Goal: Information Seeking & Learning: Learn about a topic

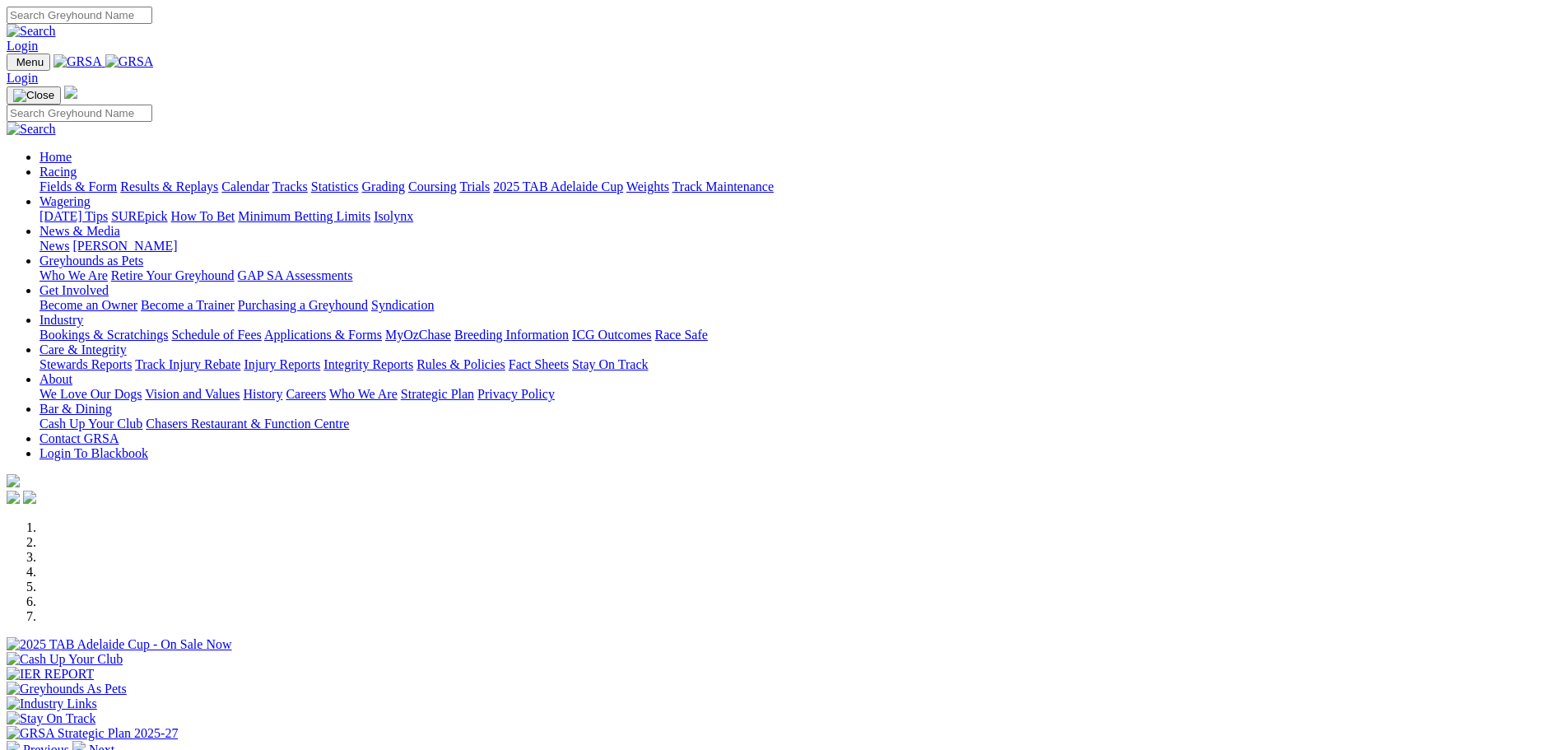
scroll to position [329, 0]
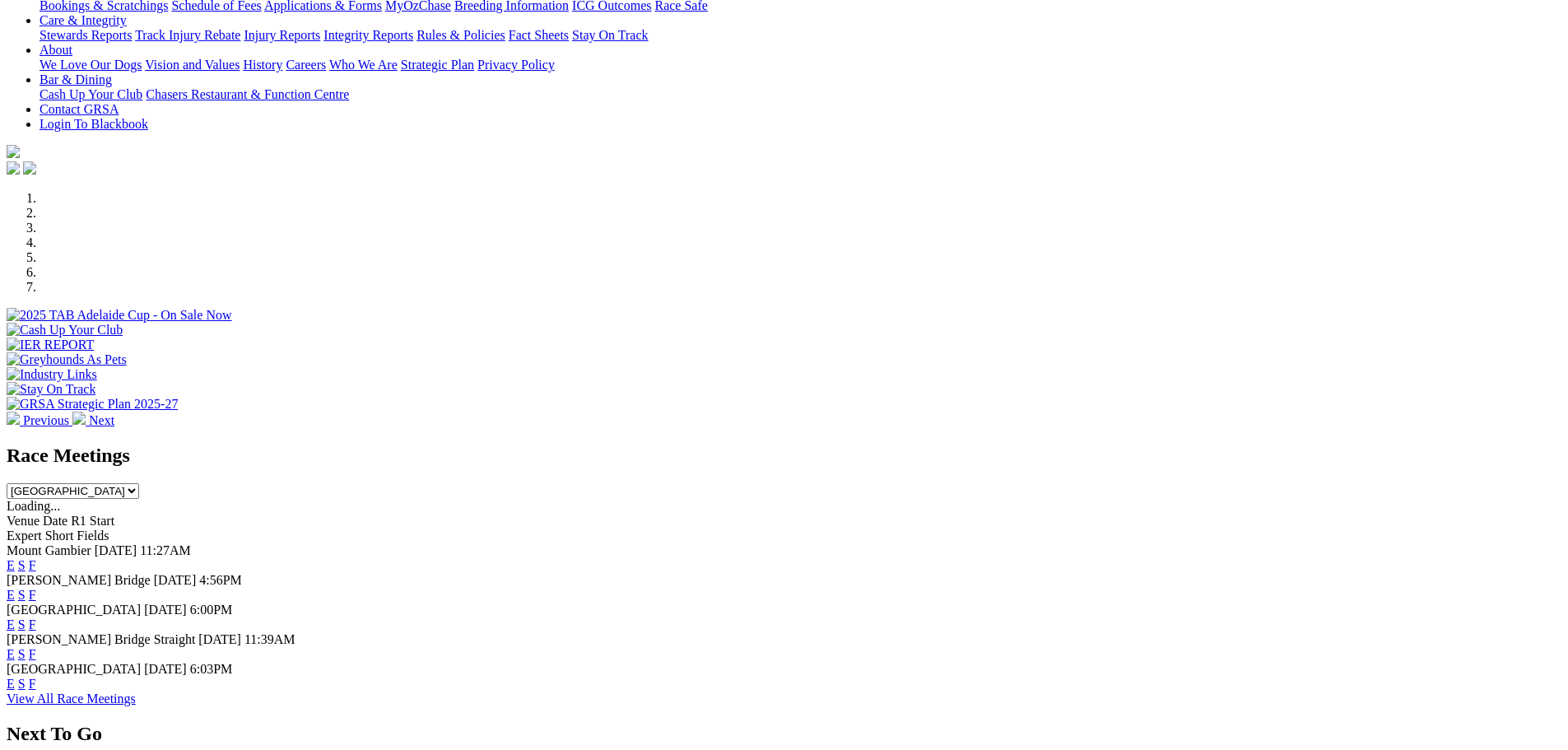
click at [15, 588] on link "E" at bounding box center [11, 595] width 9 height 14
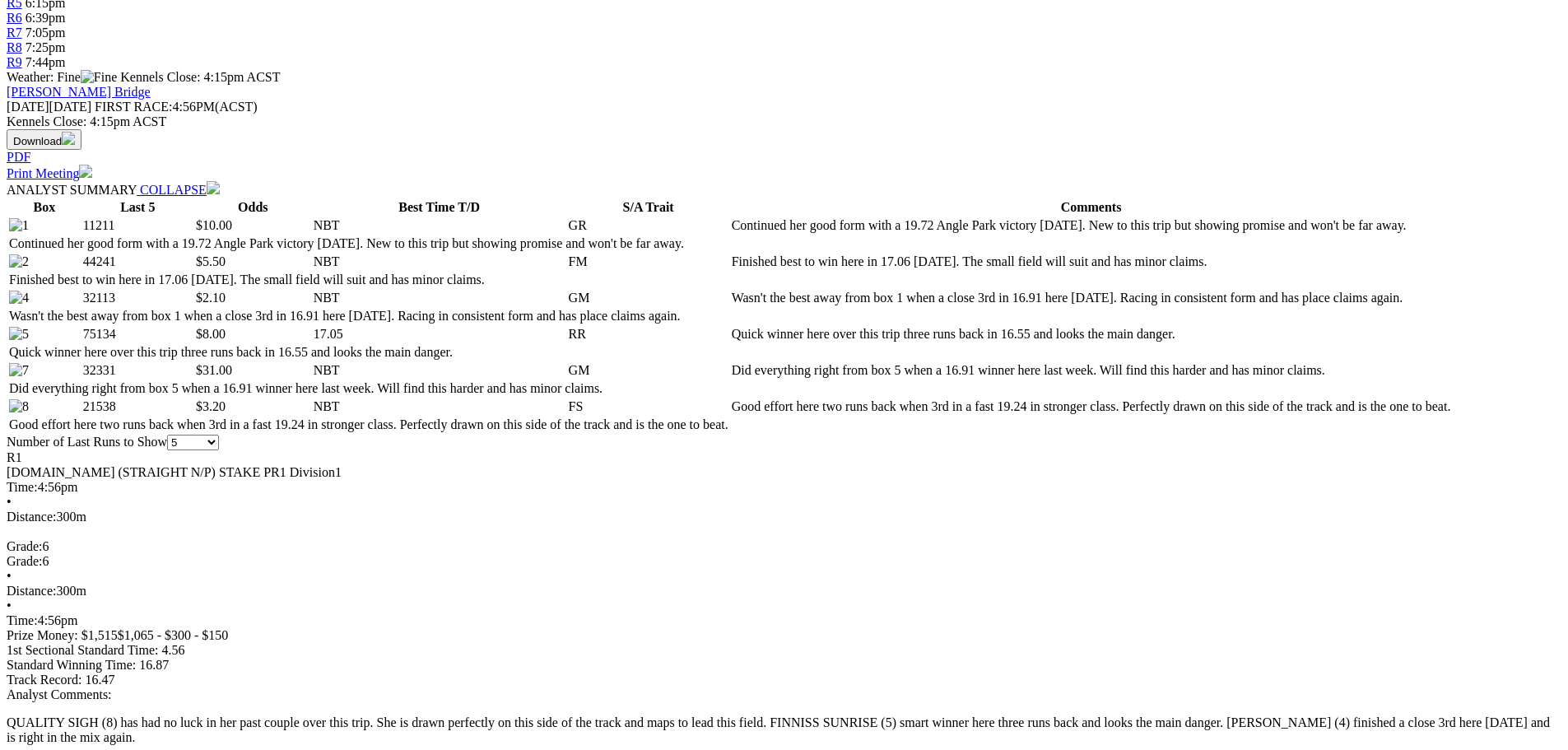
scroll to position [659, 0]
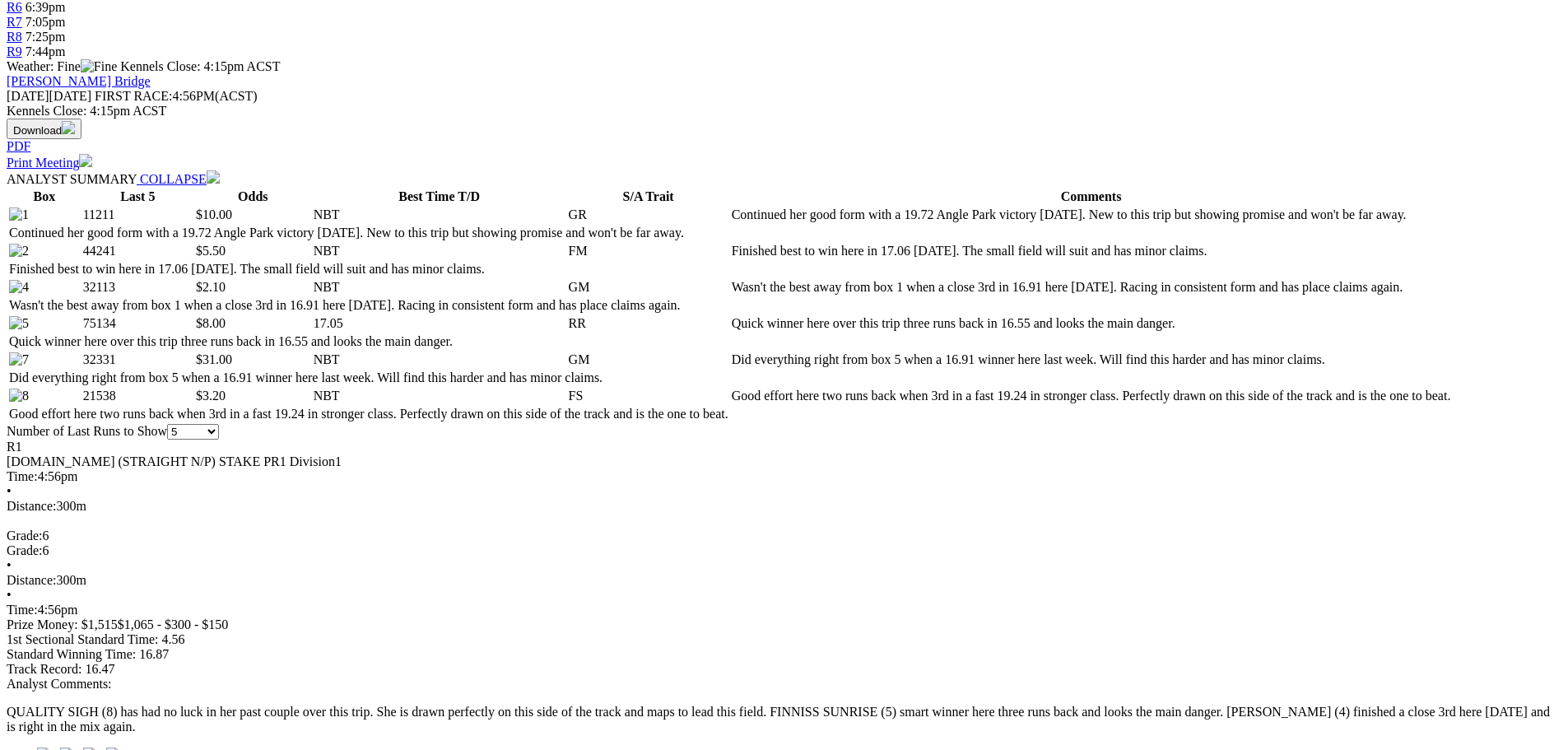
select select "10"
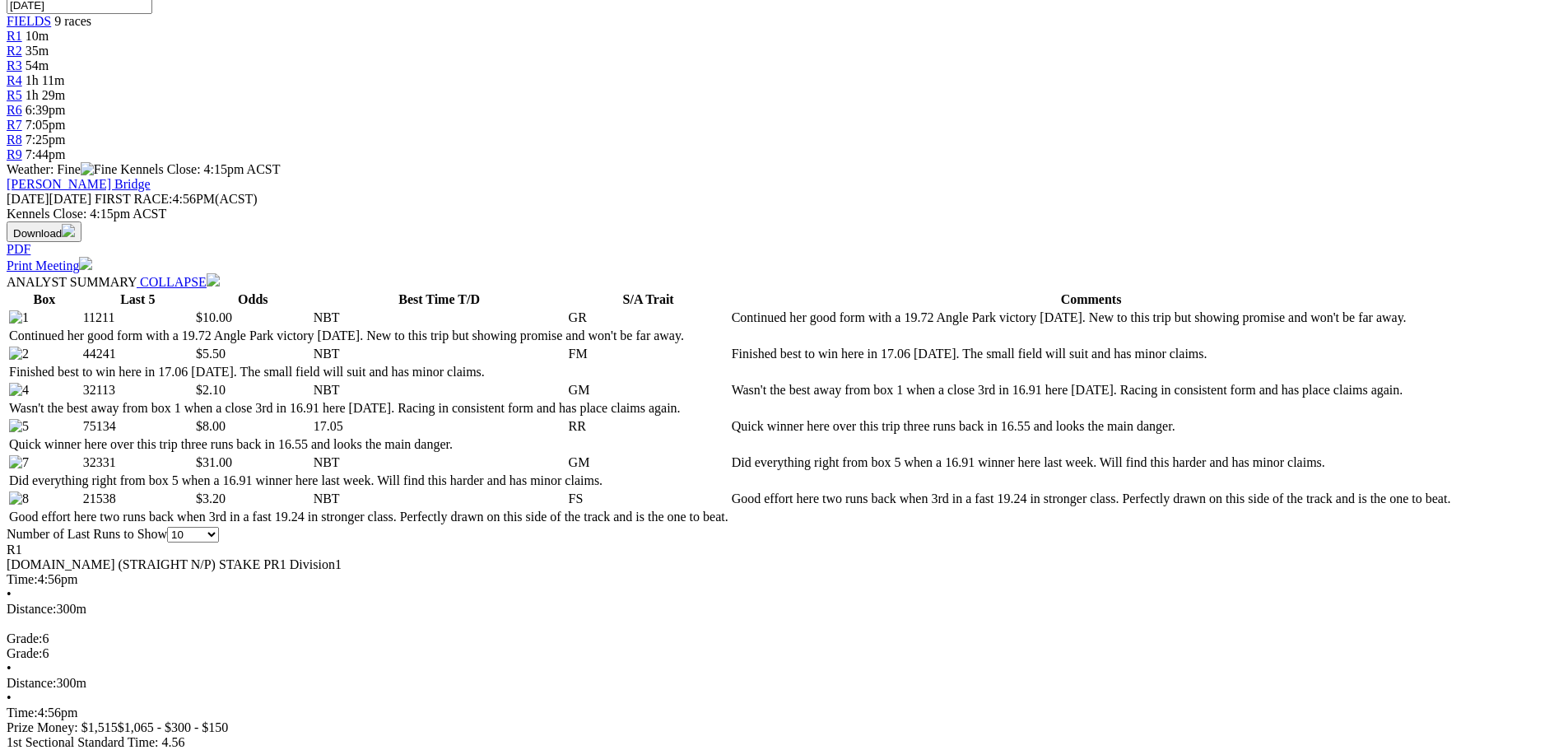
scroll to position [577, 0]
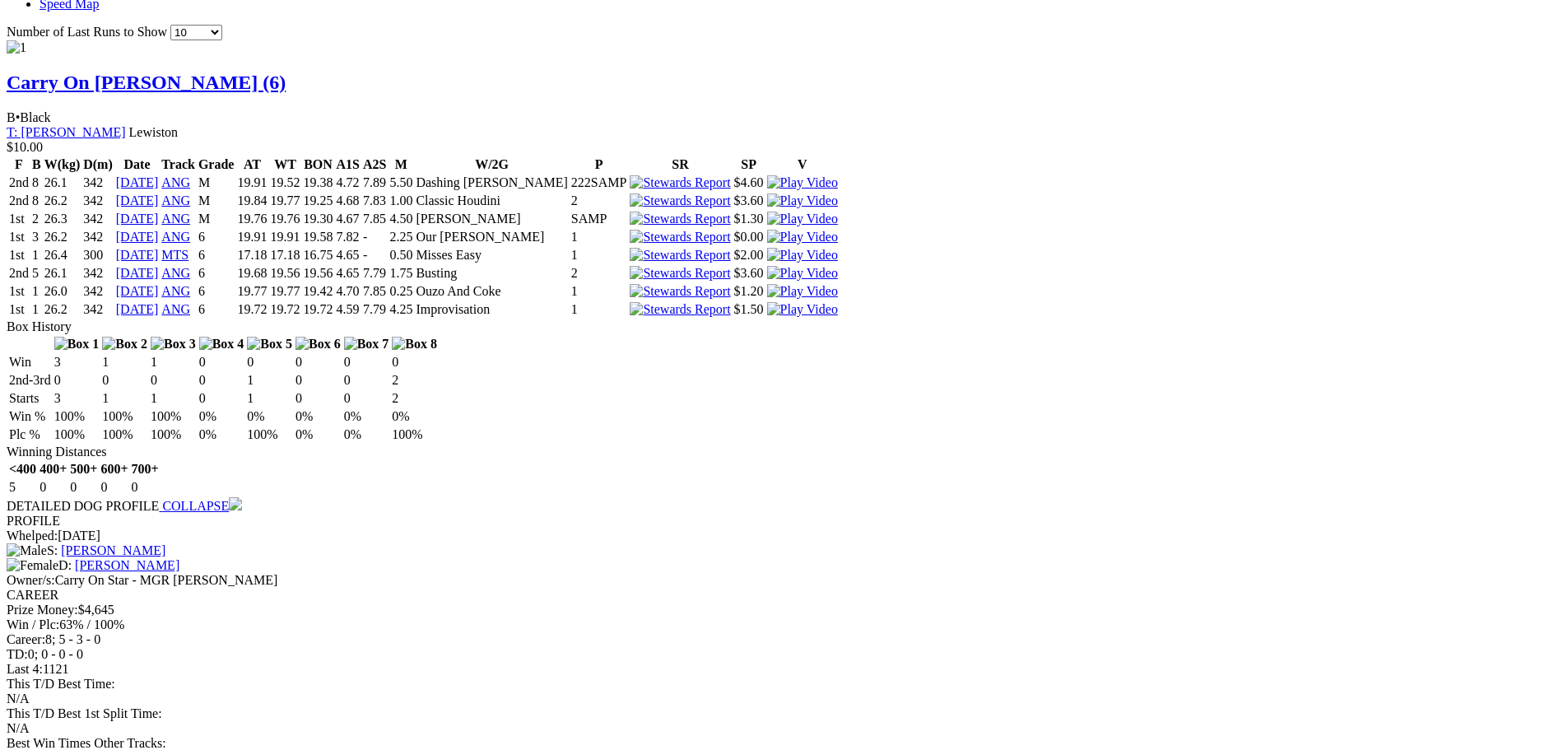
scroll to position [1565, 0]
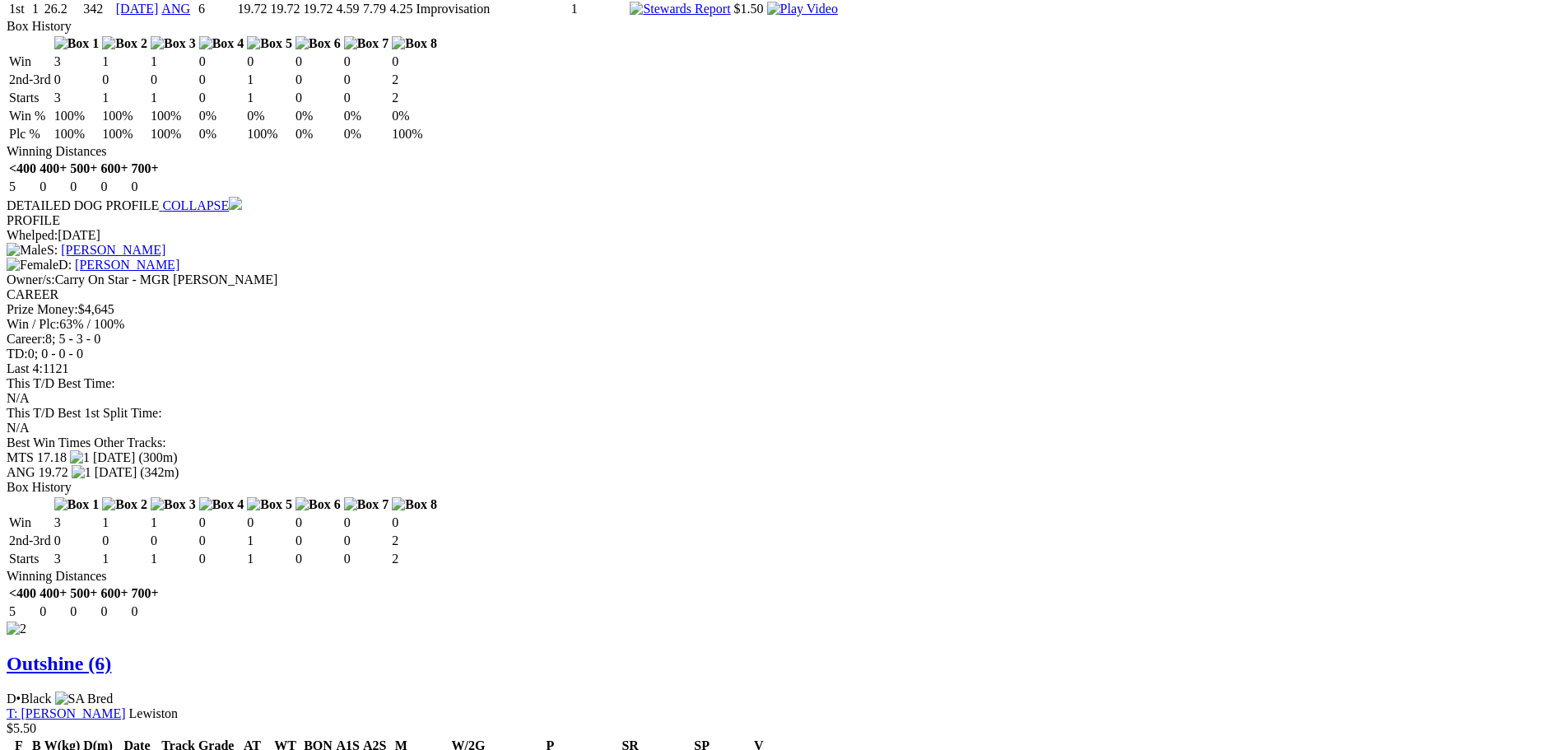
scroll to position [1812, 0]
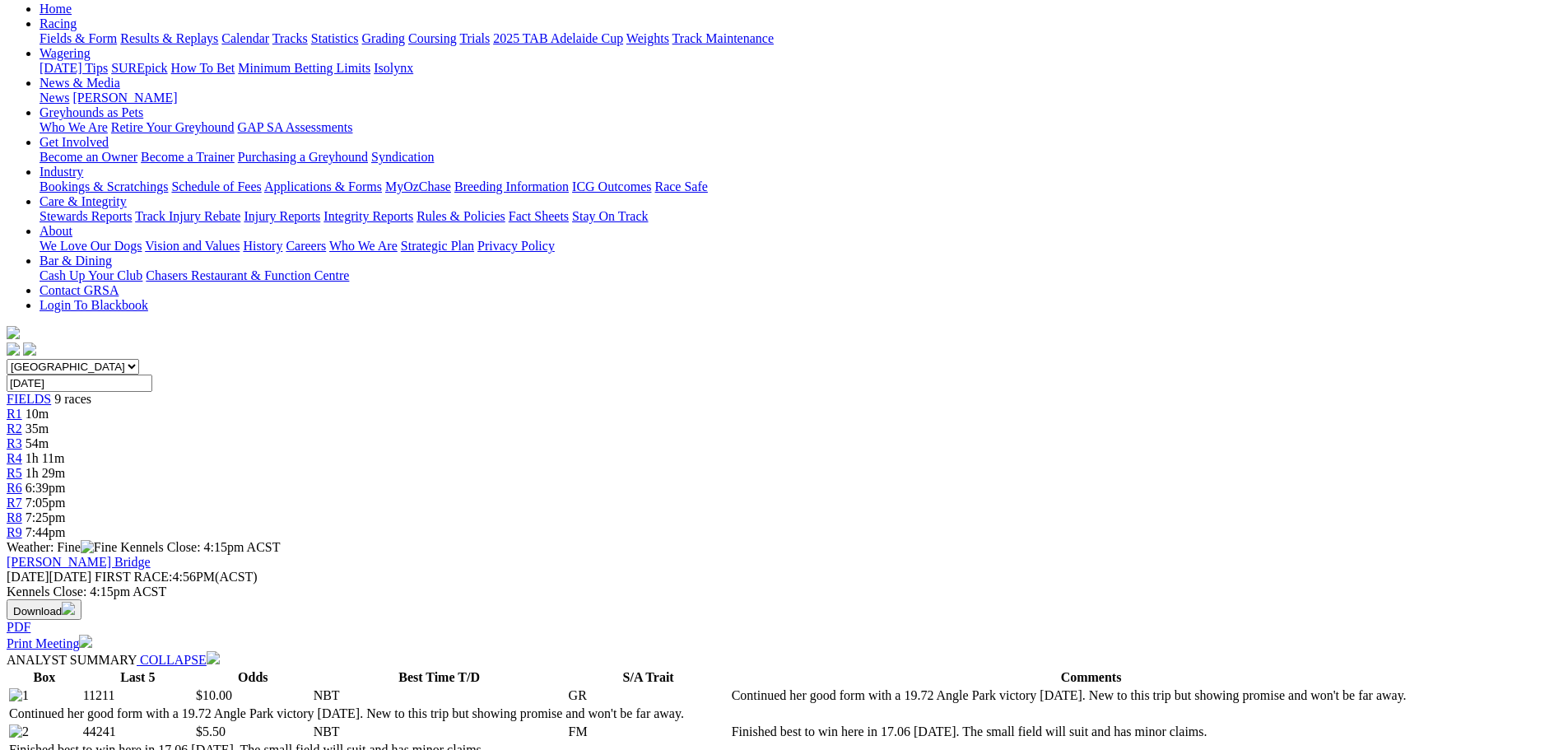
scroll to position [247, 0]
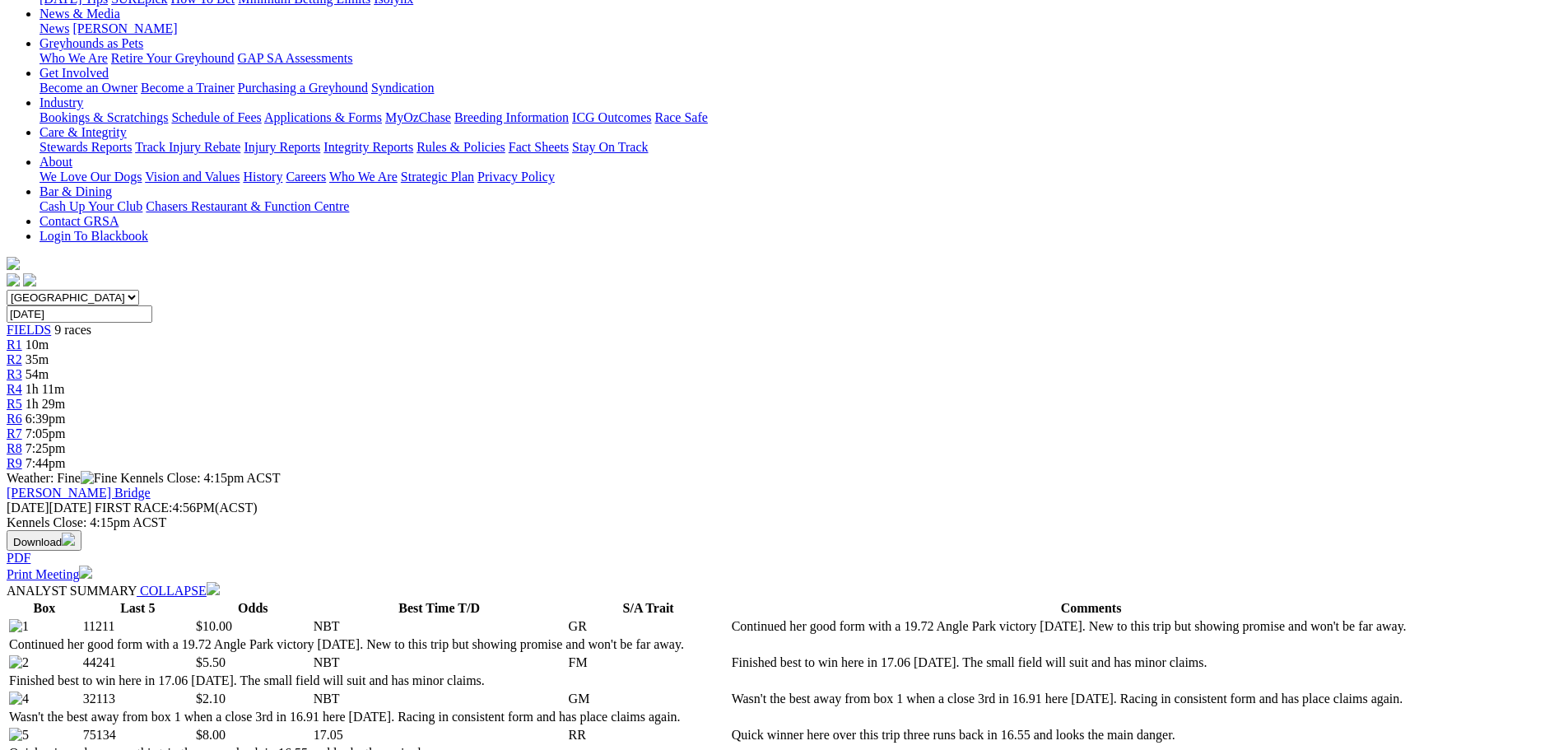
click at [22, 382] on link "R4" at bounding box center [15, 389] width 15 height 14
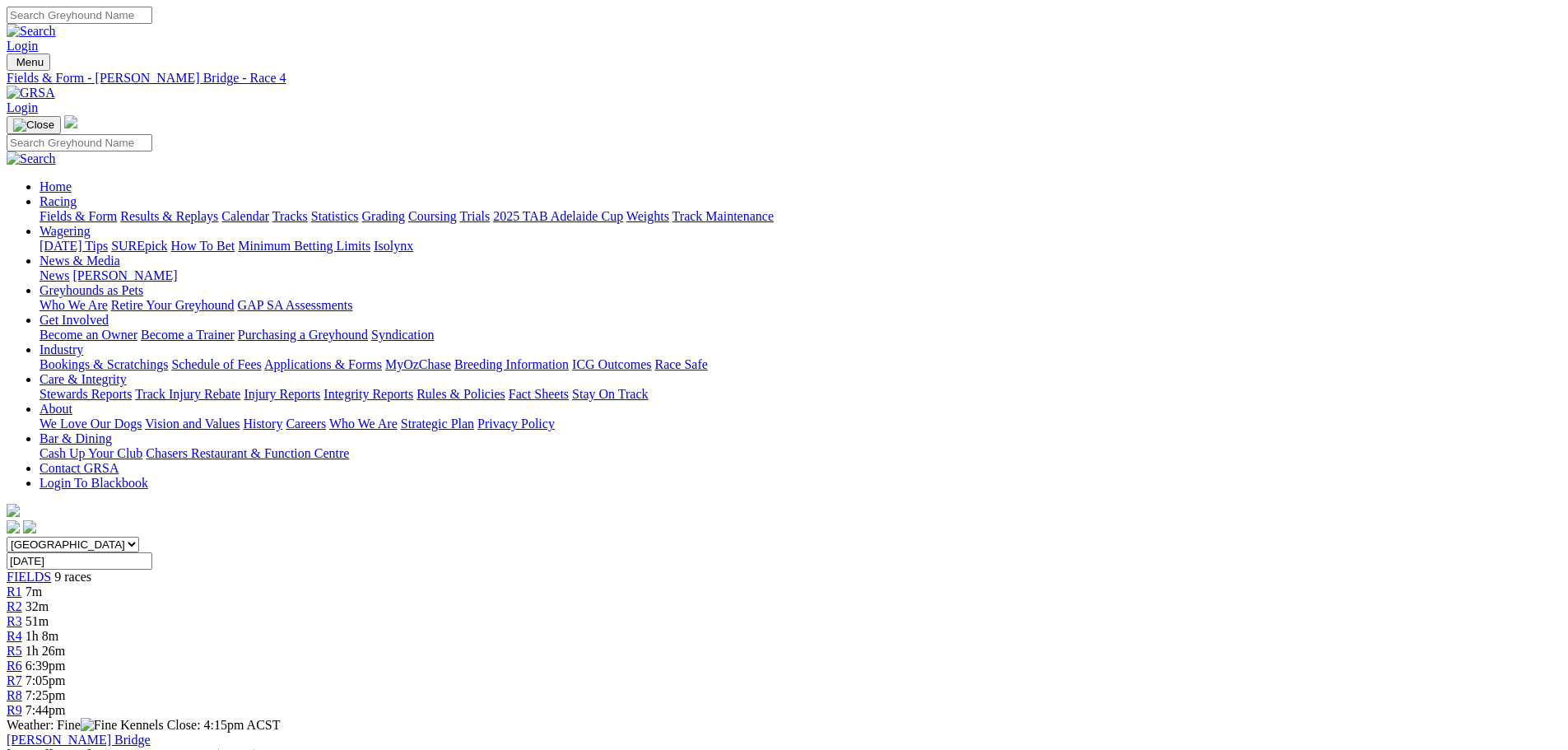
click at [1246, 704] on div "R9 7:44pm" at bounding box center [784, 710] width 1554 height 15
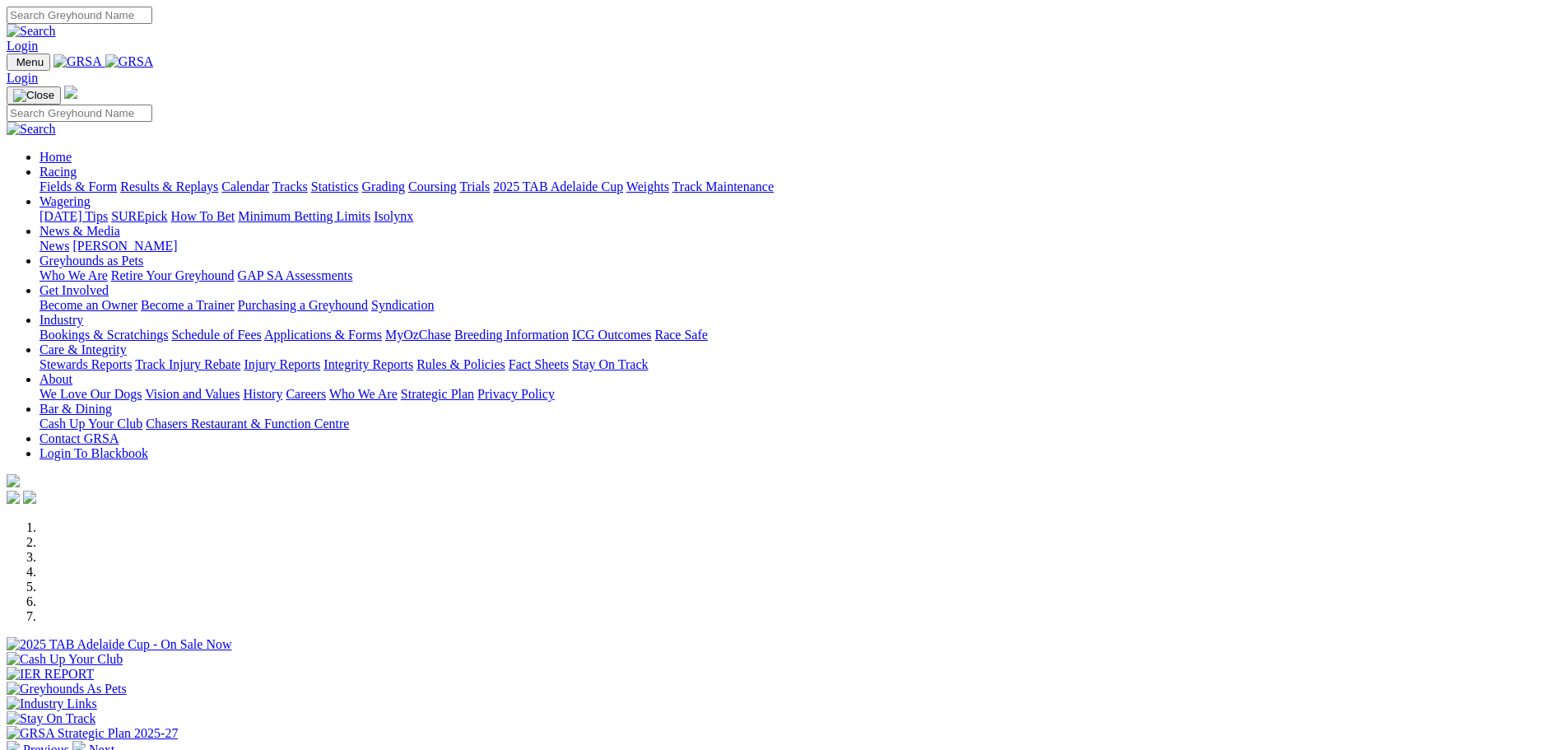
scroll to position [495, 0]
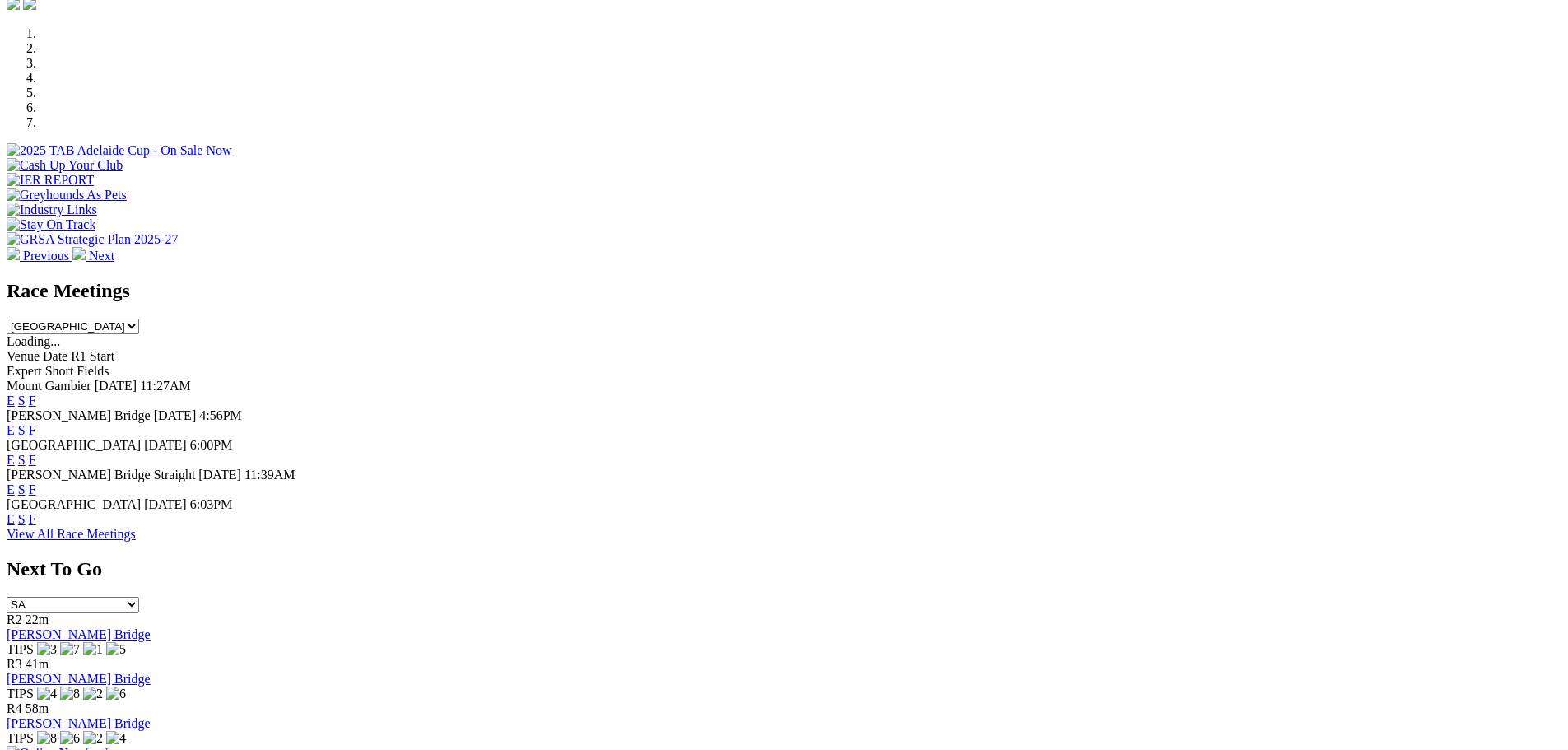
click at [15, 423] on link "E" at bounding box center [11, 430] width 9 height 14
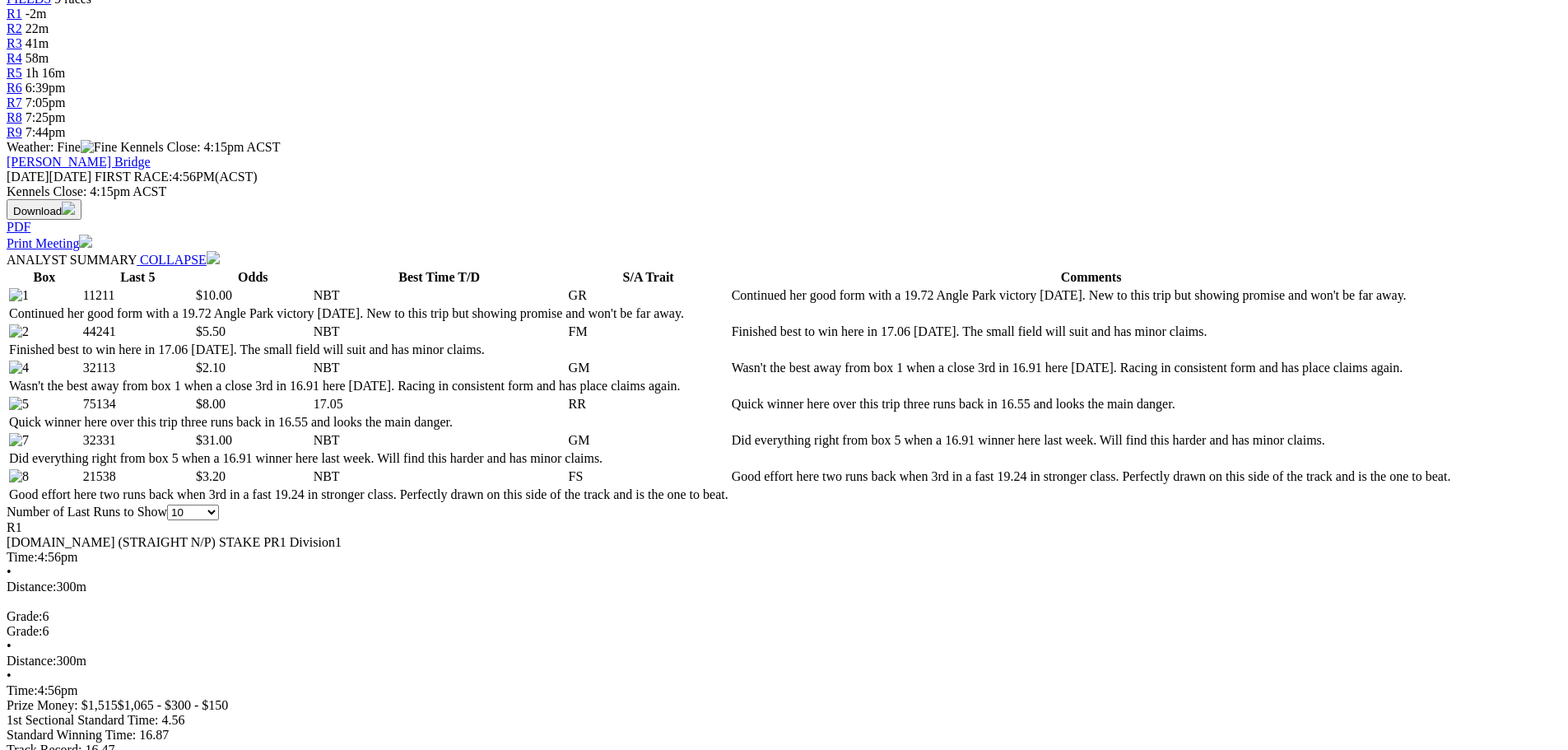
scroll to position [577, 0]
